Goal: Task Accomplishment & Management: Complete application form

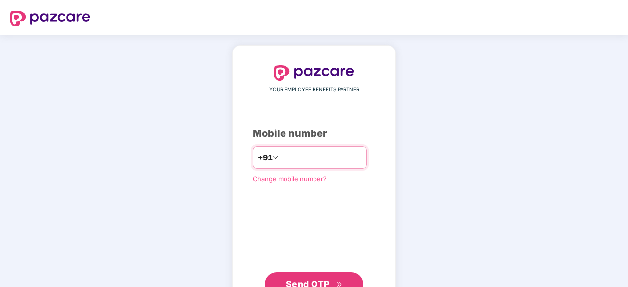
click at [316, 160] on input "number" at bounding box center [321, 158] width 81 height 16
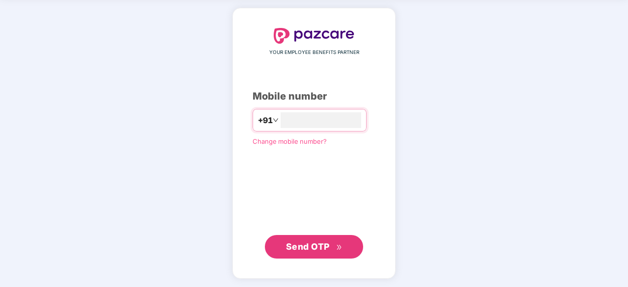
type input "**********"
click at [313, 235] on button "Send OTP" at bounding box center [314, 247] width 98 height 24
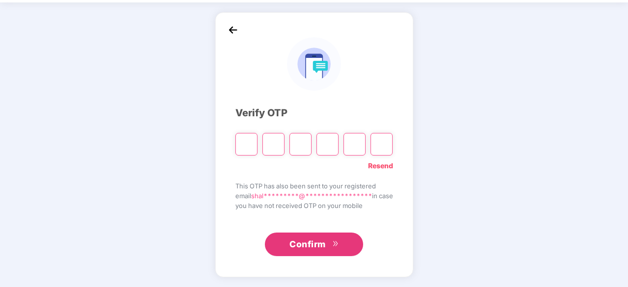
scroll to position [32, 0]
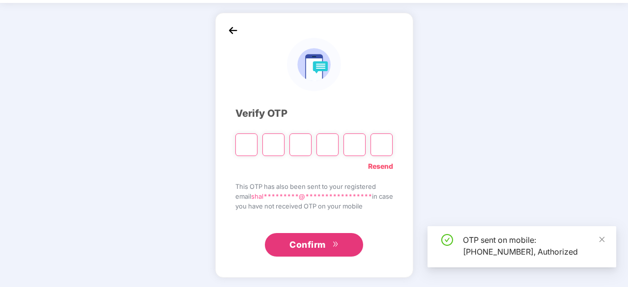
type input "*"
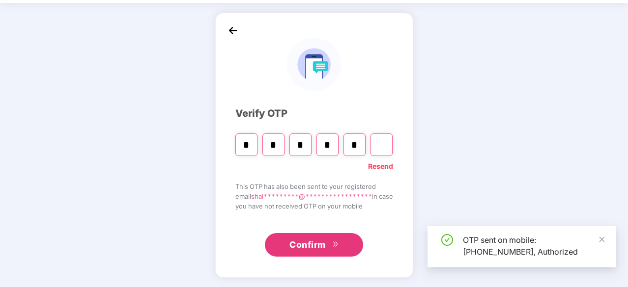
type input "*"
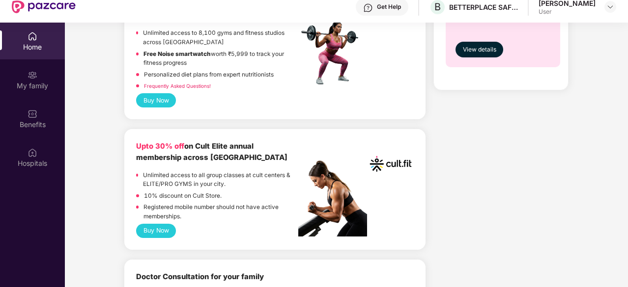
scroll to position [506, 0]
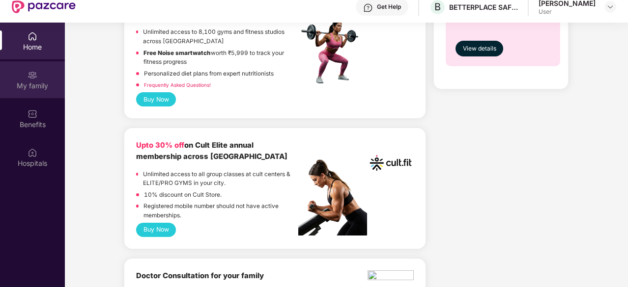
click at [33, 81] on div "My family" at bounding box center [32, 86] width 65 height 10
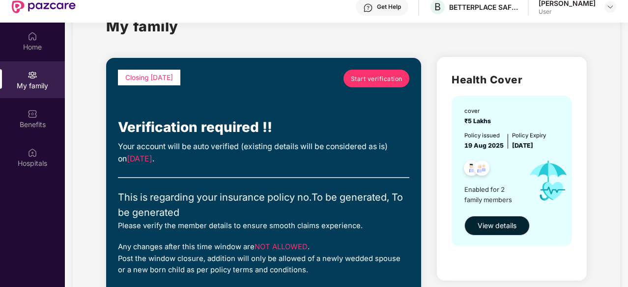
scroll to position [36, 0]
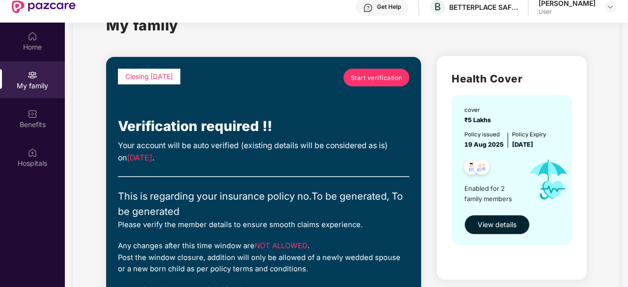
click at [377, 73] on span "Start verification" at bounding box center [377, 77] width 52 height 9
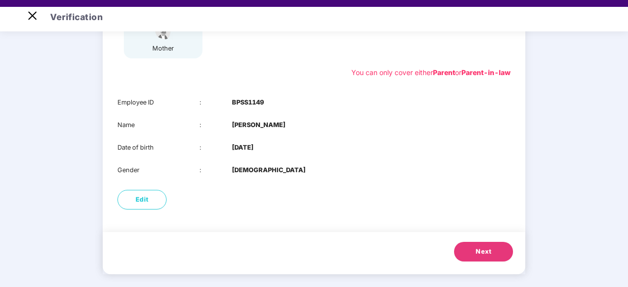
scroll to position [20, 0]
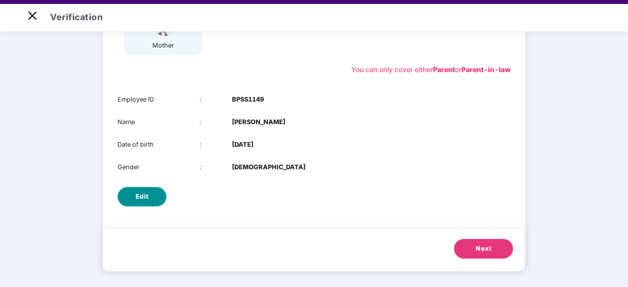
click at [138, 200] on span "Edit" at bounding box center [142, 197] width 13 height 10
select select "******"
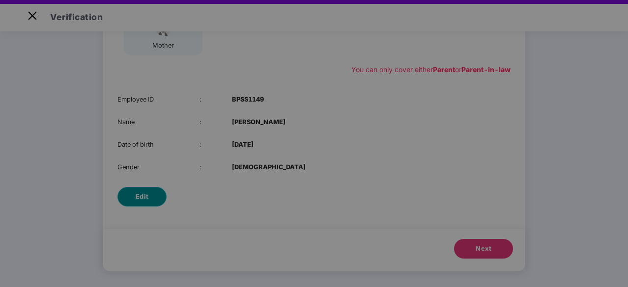
scroll to position [0, 0]
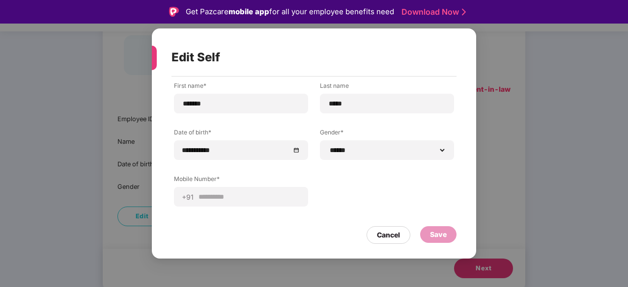
click at [385, 203] on div "**********" at bounding box center [314, 152] width 280 height 140
click at [396, 230] on div "Cancel" at bounding box center [389, 236] width 44 height 18
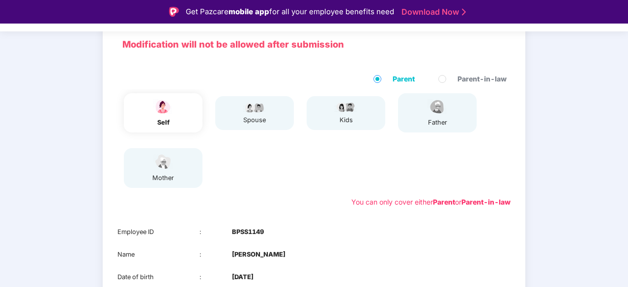
scroll to position [69, 0]
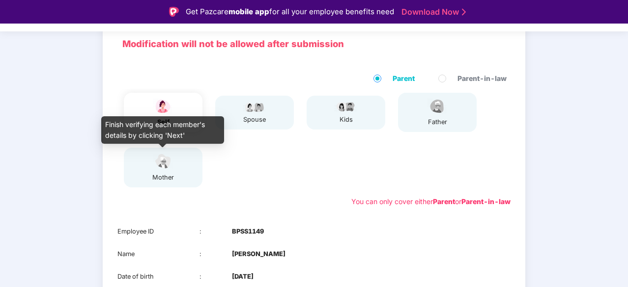
click at [156, 175] on div "mother" at bounding box center [163, 178] width 25 height 10
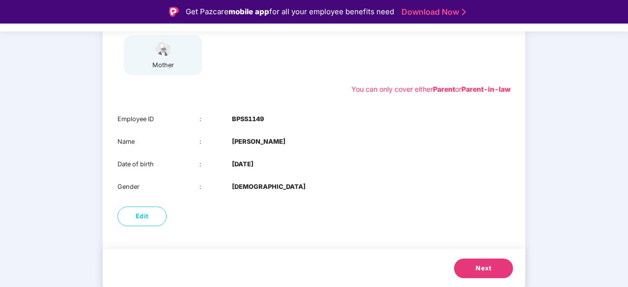
scroll to position [24, 0]
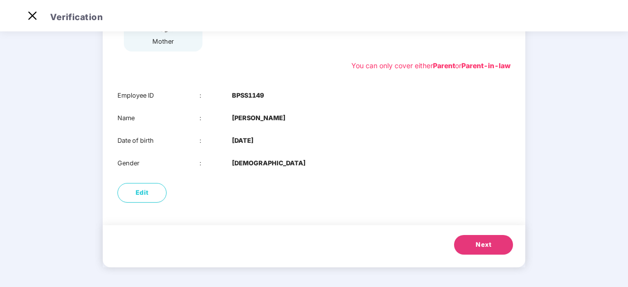
click at [477, 253] on button "Next" at bounding box center [483, 245] width 59 height 20
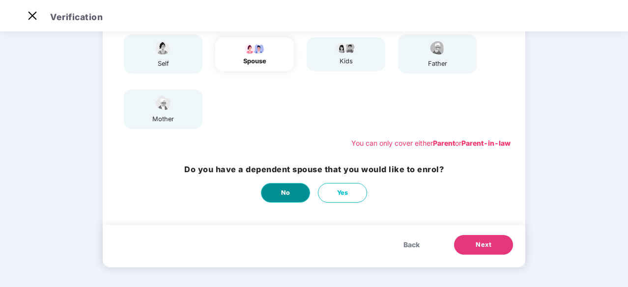
click at [288, 196] on span "No" at bounding box center [285, 193] width 9 height 10
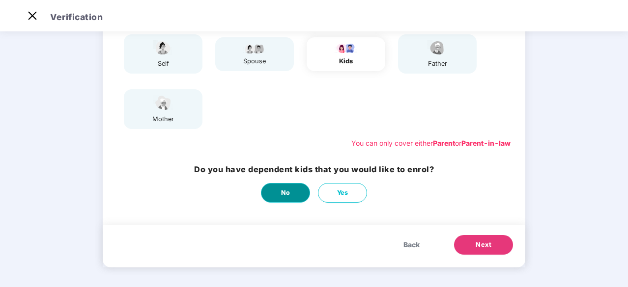
scroll to position [0, 0]
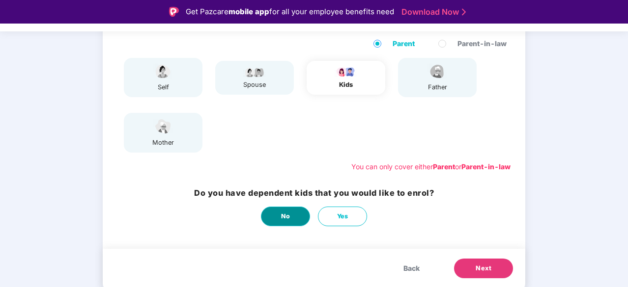
click at [294, 212] on button "No" at bounding box center [285, 217] width 49 height 20
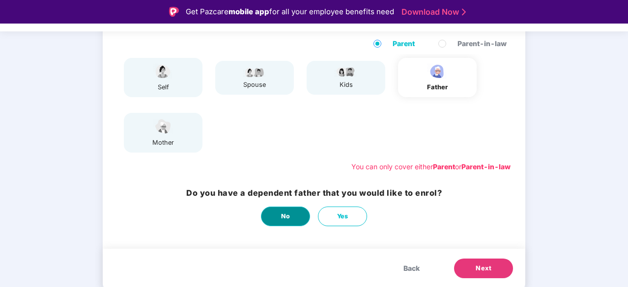
click at [283, 219] on span "No" at bounding box center [285, 217] width 9 height 10
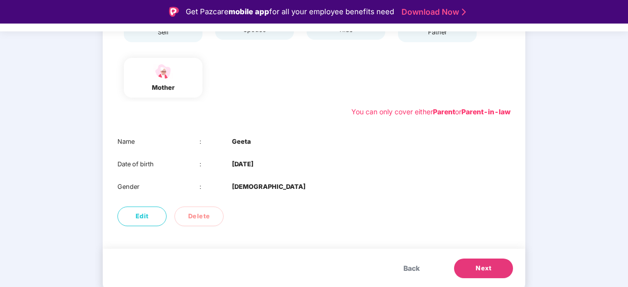
scroll to position [24, 0]
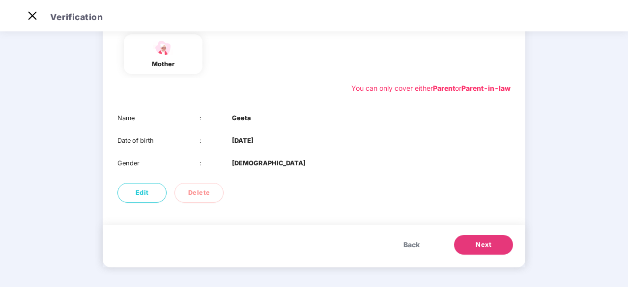
click at [477, 245] on span "Next" at bounding box center [484, 245] width 16 height 10
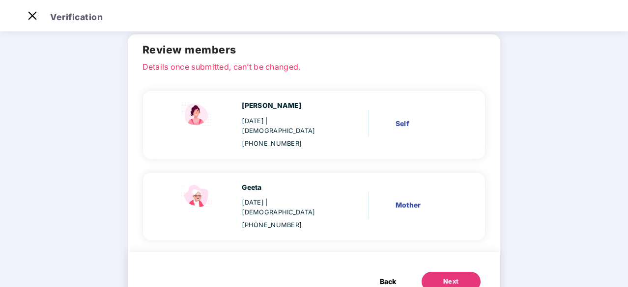
scroll to position [55, 0]
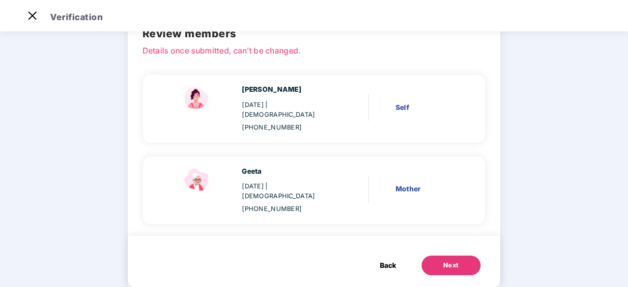
click at [449, 261] on div "Next" at bounding box center [451, 266] width 16 height 10
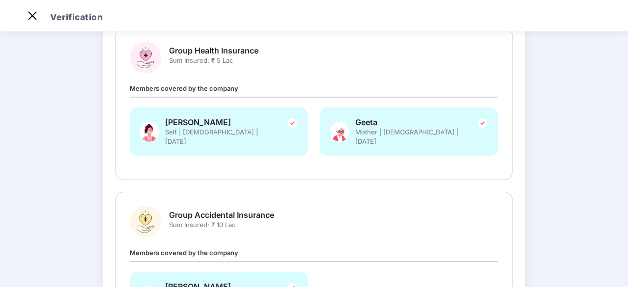
scroll to position [235, 0]
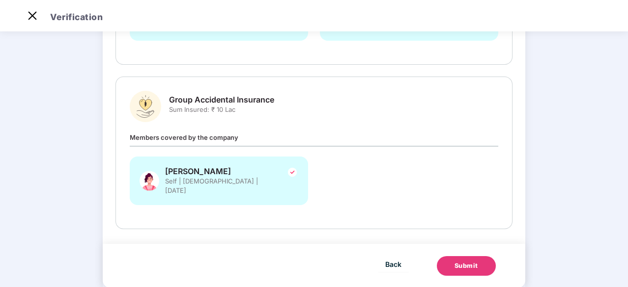
click at [460, 257] on button "Submit" at bounding box center [466, 267] width 59 height 20
click at [466, 261] on div "Submit" at bounding box center [467, 266] width 30 height 10
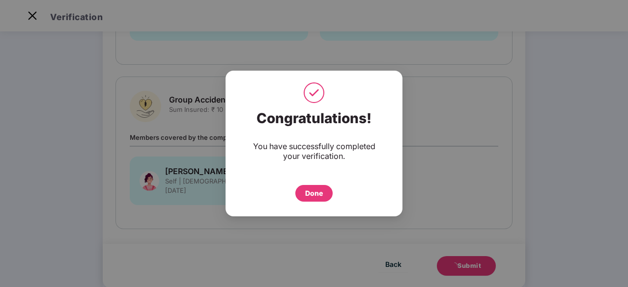
click at [316, 196] on div "Done" at bounding box center [314, 193] width 18 height 11
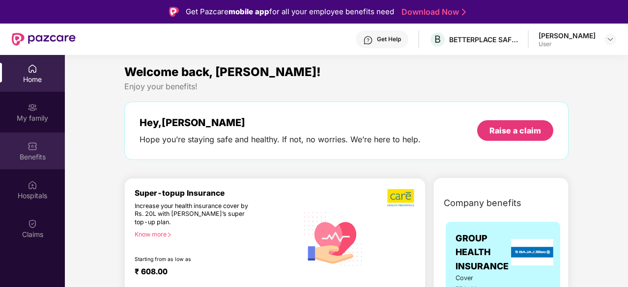
click at [27, 148] on div "Benefits" at bounding box center [32, 151] width 65 height 37
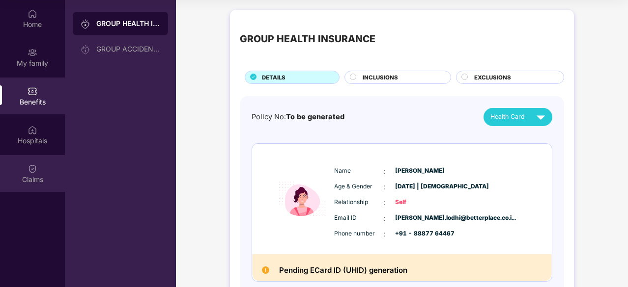
click at [25, 181] on div "Claims" at bounding box center [32, 180] width 65 height 10
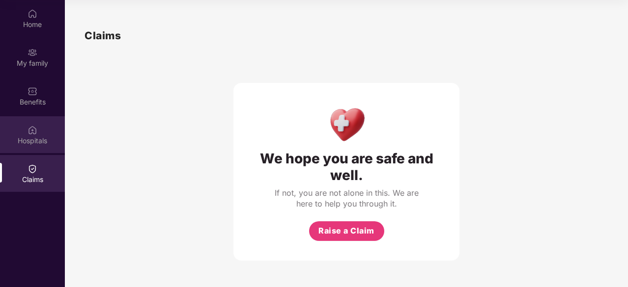
click at [42, 127] on div "Hospitals" at bounding box center [32, 134] width 65 height 37
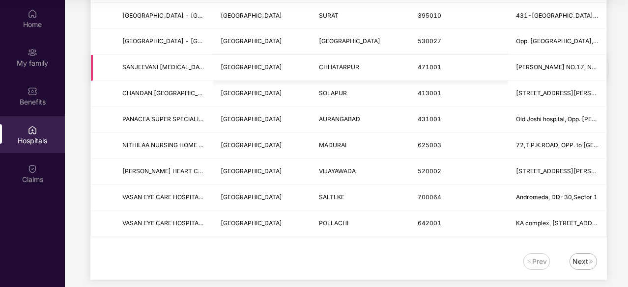
scroll to position [1218, 0]
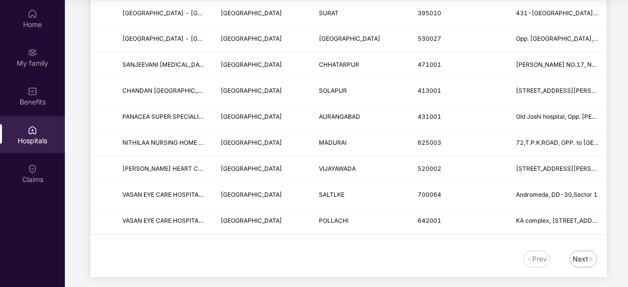
click at [581, 254] on div "Next" at bounding box center [581, 259] width 16 height 11
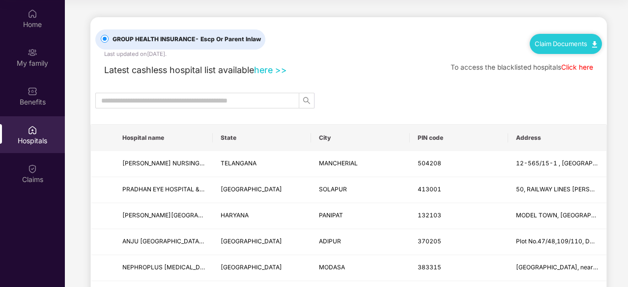
scroll to position [0, 0]
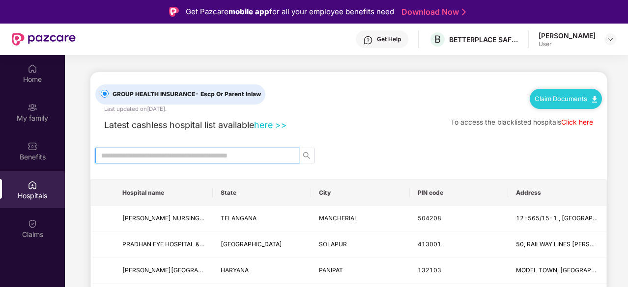
click at [270, 153] on input "text" at bounding box center [193, 155] width 184 height 11
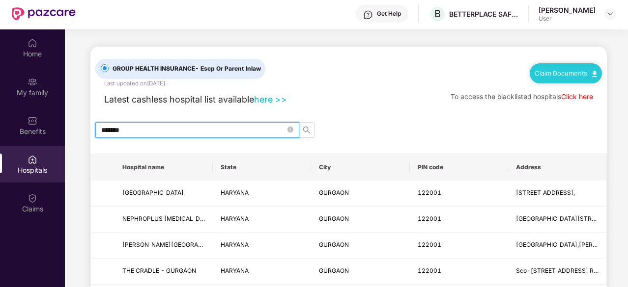
type input "*******"
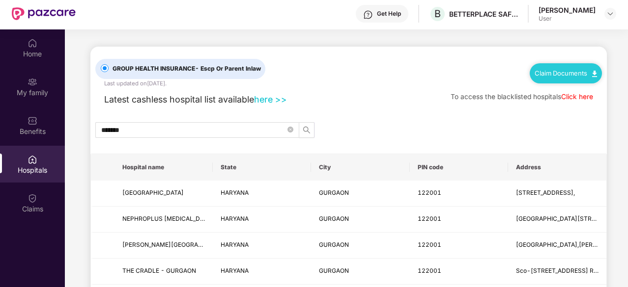
click at [576, 94] on link "Click here" at bounding box center [577, 97] width 32 height 8
click at [249, 137] on span "*******" at bounding box center [197, 130] width 204 height 16
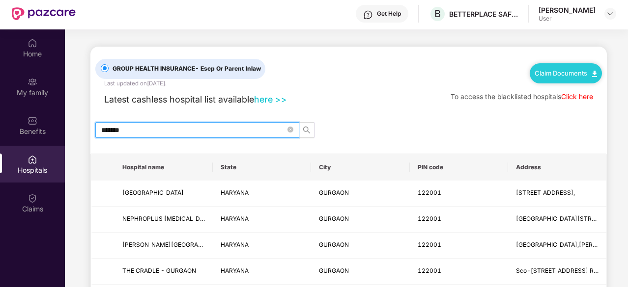
click at [242, 132] on input "*******" at bounding box center [193, 130] width 184 height 11
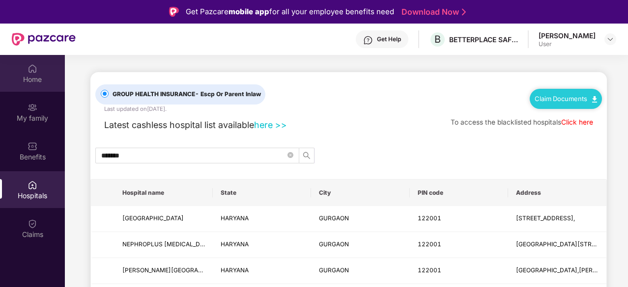
click at [32, 73] on img at bounding box center [33, 69] width 10 height 10
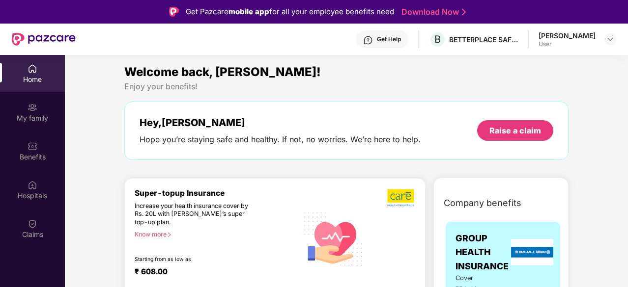
click at [31, 68] on img at bounding box center [33, 69] width 10 height 10
click at [395, 33] on div "Get Help" at bounding box center [382, 39] width 53 height 18
click at [496, 90] on div "Enjoy your benefits!" at bounding box center [346, 87] width 444 height 10
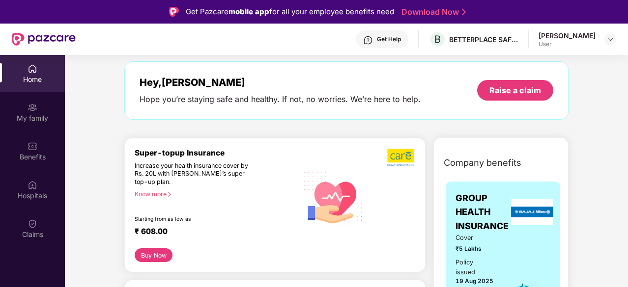
scroll to position [41, 0]
click at [162, 192] on div "Know more" at bounding box center [214, 193] width 158 height 7
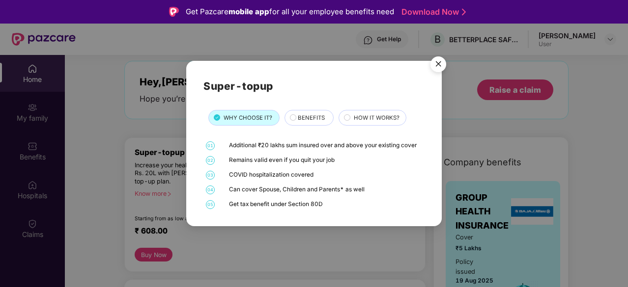
click at [436, 64] on img "Close" at bounding box center [439, 66] width 28 height 28
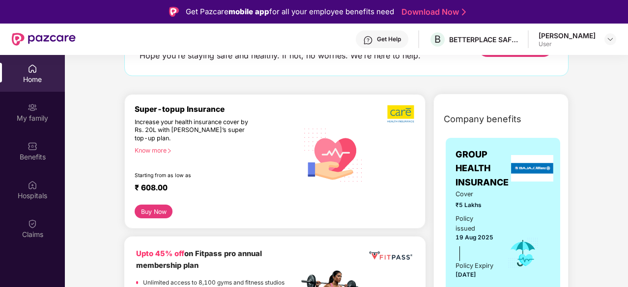
scroll to position [0, 0]
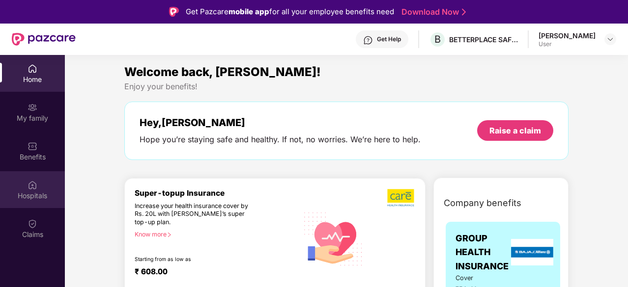
click at [32, 195] on div "Hospitals" at bounding box center [32, 196] width 65 height 10
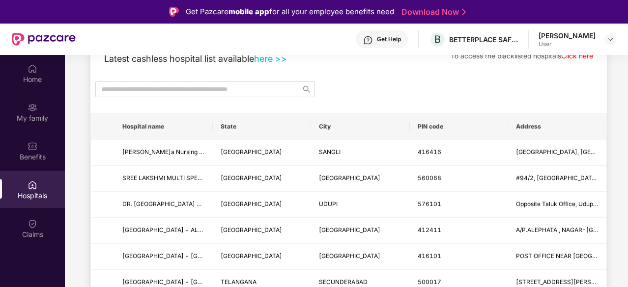
scroll to position [67, 0]
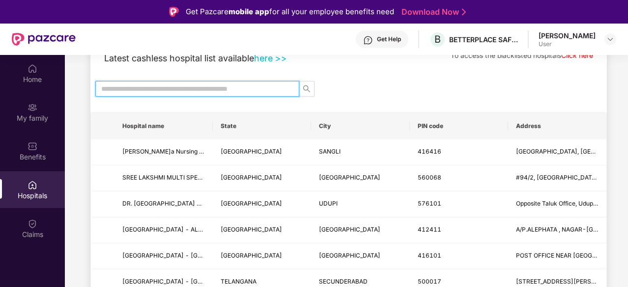
click at [236, 86] on input "text" at bounding box center [193, 89] width 184 height 11
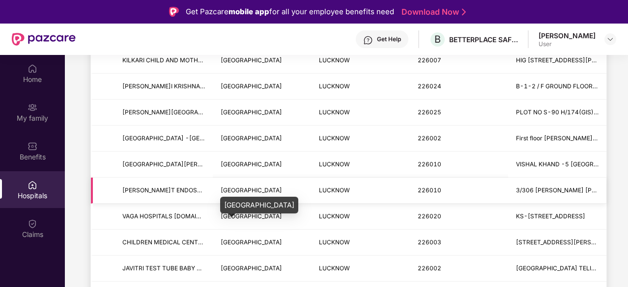
scroll to position [445, 0]
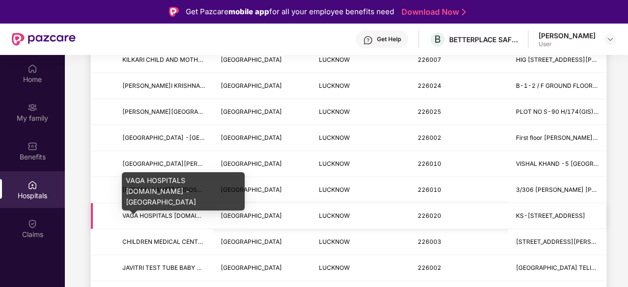
type input "*******"
click at [195, 215] on span "VAGA HOSPITALS PVT.LTD -LUCKNOW" at bounding box center [205, 215] width 167 height 7
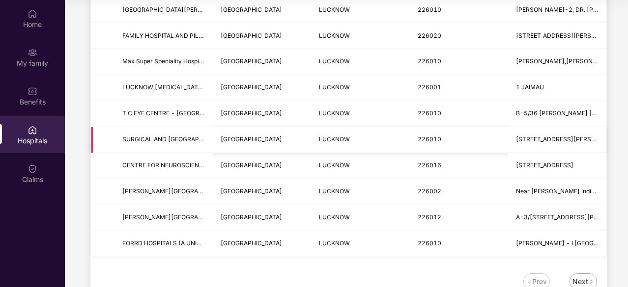
scroll to position [1218, 0]
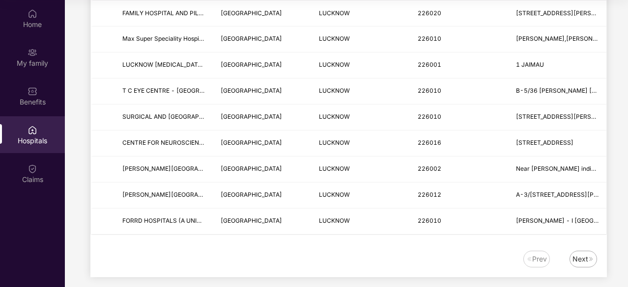
click at [580, 254] on div "Next" at bounding box center [581, 259] width 16 height 11
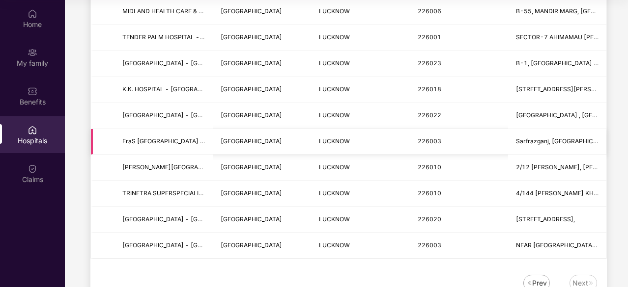
scroll to position [777, 0]
click at [580, 278] on div "Next" at bounding box center [581, 283] width 16 height 11
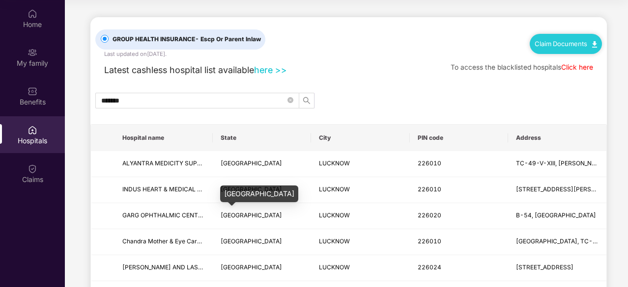
scroll to position [0, 0]
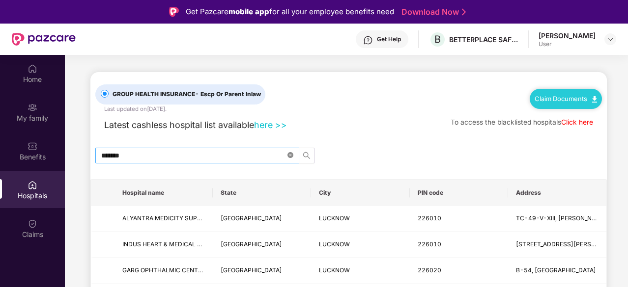
click at [287, 155] on icon "close-circle" at bounding box center [290, 155] width 6 height 6
